Goal: Task Accomplishment & Management: Manage account settings

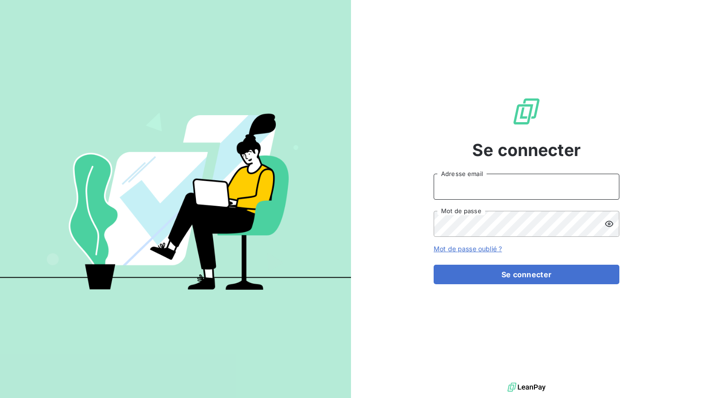
click at [471, 196] on input "Adresse email" at bounding box center [526, 187] width 186 height 26
type input "admin@bfc"
click at [433, 264] on button "Se connecter" at bounding box center [526, 273] width 186 height 19
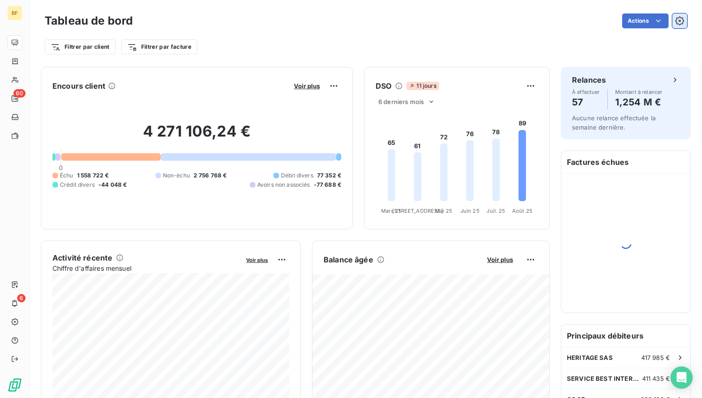
click at [681, 23] on icon "button" at bounding box center [679, 20] width 9 height 9
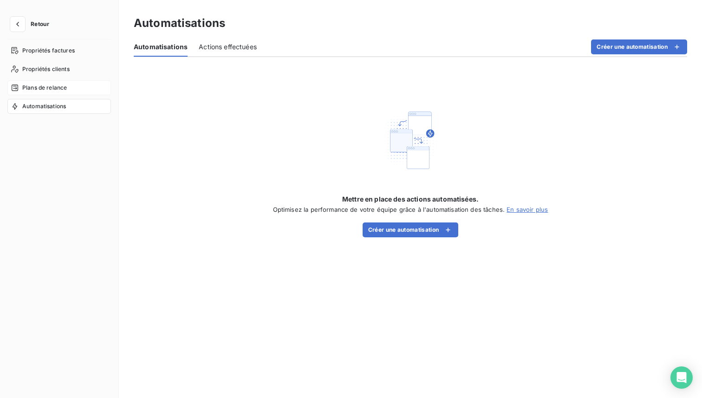
click at [71, 84] on div "Plans de relance" at bounding box center [58, 87] width 103 height 15
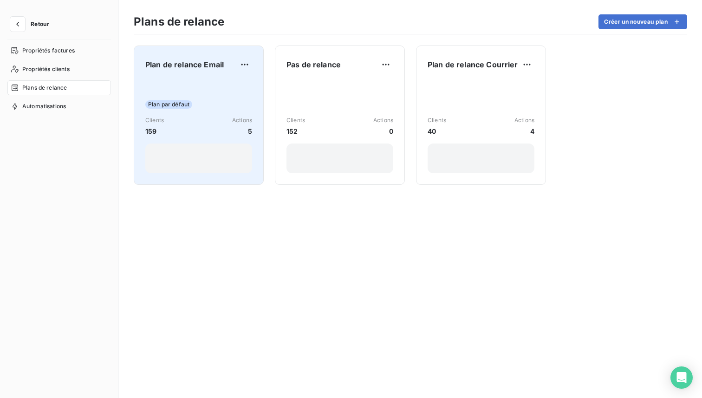
click at [221, 100] on div "Plan par défaut" at bounding box center [198, 104] width 107 height 8
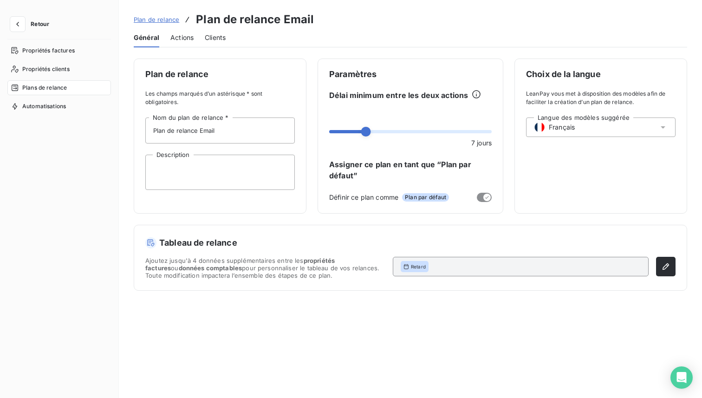
click at [179, 38] on span "Actions" at bounding box center [181, 37] width 23 height 9
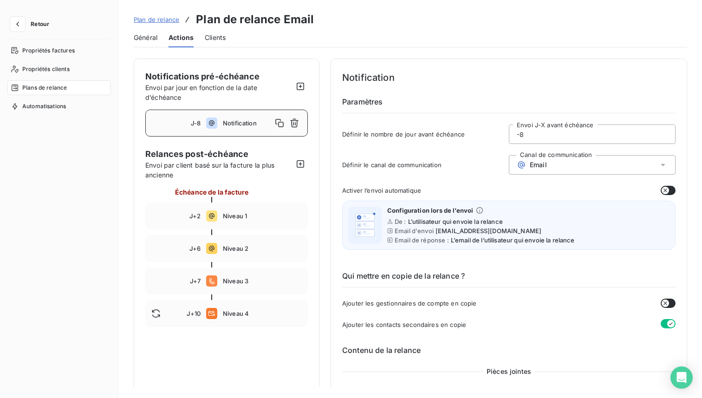
click at [160, 18] on span "Plan de relance" at bounding box center [156, 19] width 45 height 7
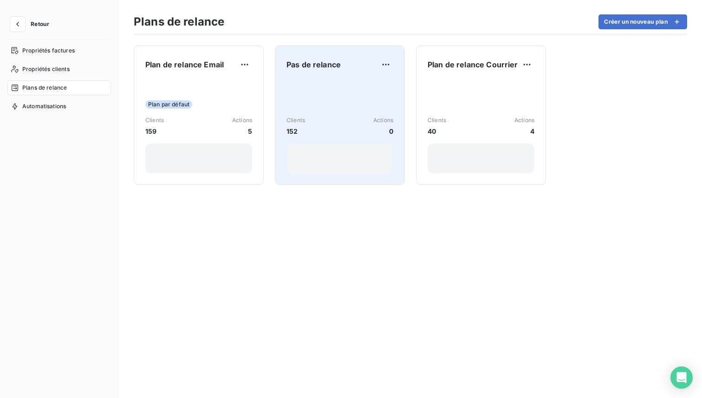
click at [332, 88] on div "Clients 152 Actions 0" at bounding box center [339, 126] width 107 height 94
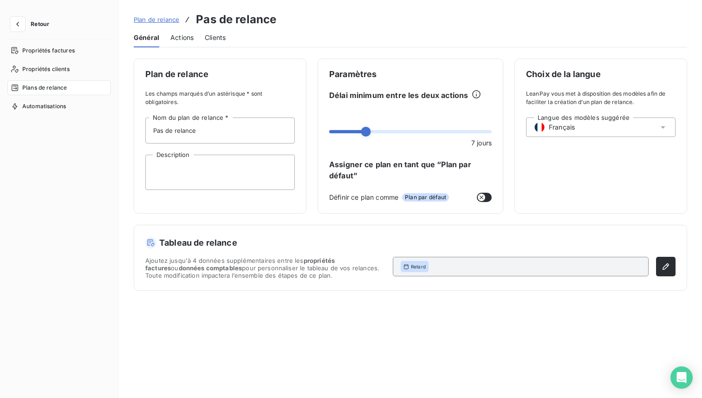
click at [184, 40] on span "Actions" at bounding box center [181, 37] width 23 height 9
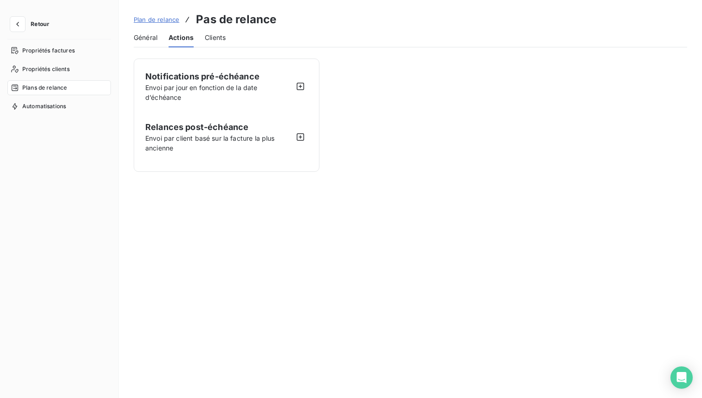
click at [158, 17] on span "Plan de relance" at bounding box center [156, 19] width 45 height 7
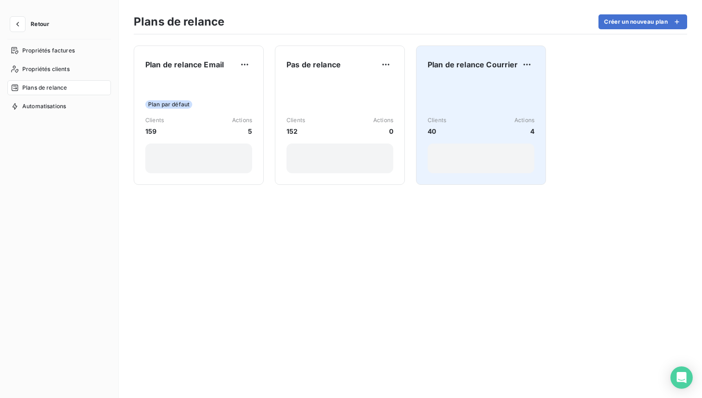
click at [445, 96] on div "Clients 40 Actions 4" at bounding box center [480, 126] width 107 height 94
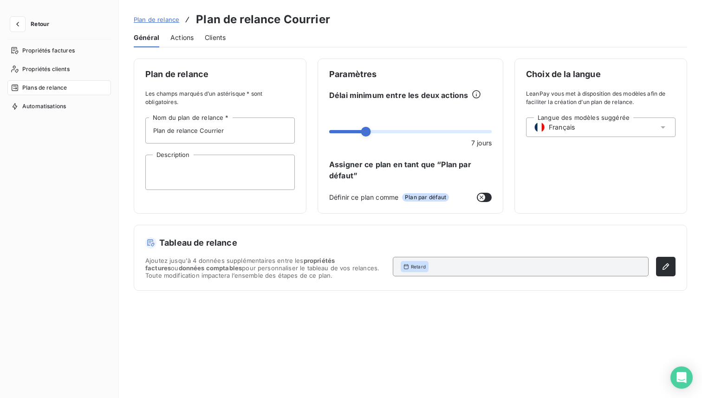
click at [169, 19] on span "Plan de relance" at bounding box center [156, 19] width 45 height 7
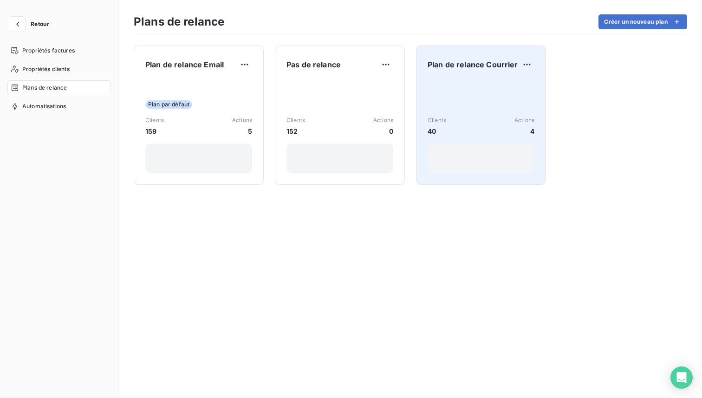
click at [472, 97] on div "Clients 40 Actions 4" at bounding box center [480, 126] width 107 height 94
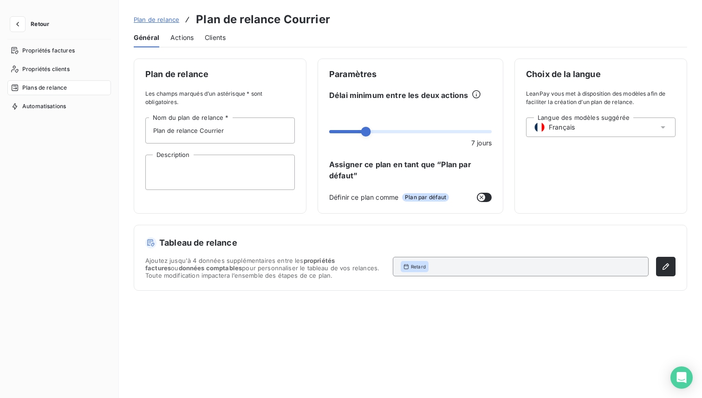
click at [181, 36] on span "Actions" at bounding box center [181, 37] width 23 height 9
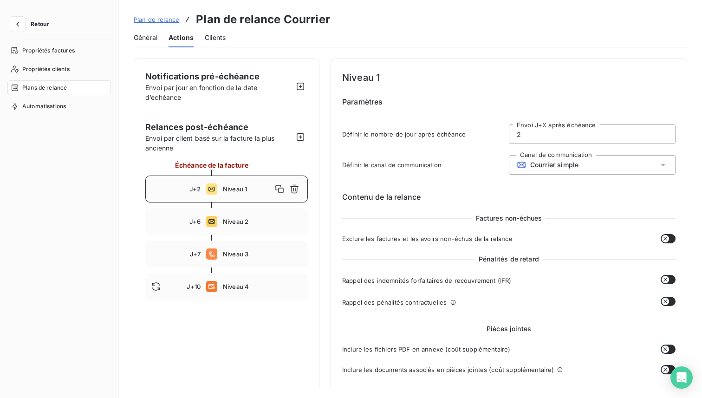
click at [157, 20] on span "Plan de relance" at bounding box center [156, 19] width 45 height 7
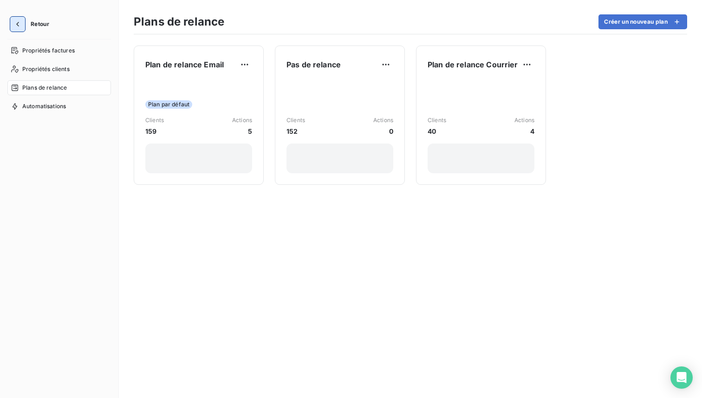
click at [19, 23] on icon "button" at bounding box center [17, 23] width 9 height 9
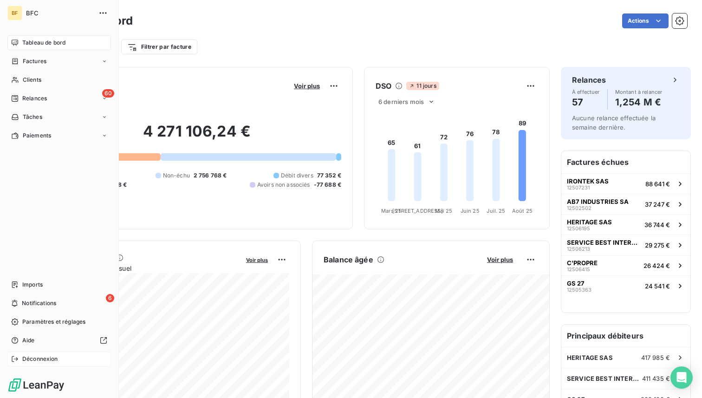
click at [50, 361] on span "Déconnexion" at bounding box center [40, 359] width 36 height 8
